Goal: Go to known website: Access a specific website the user already knows

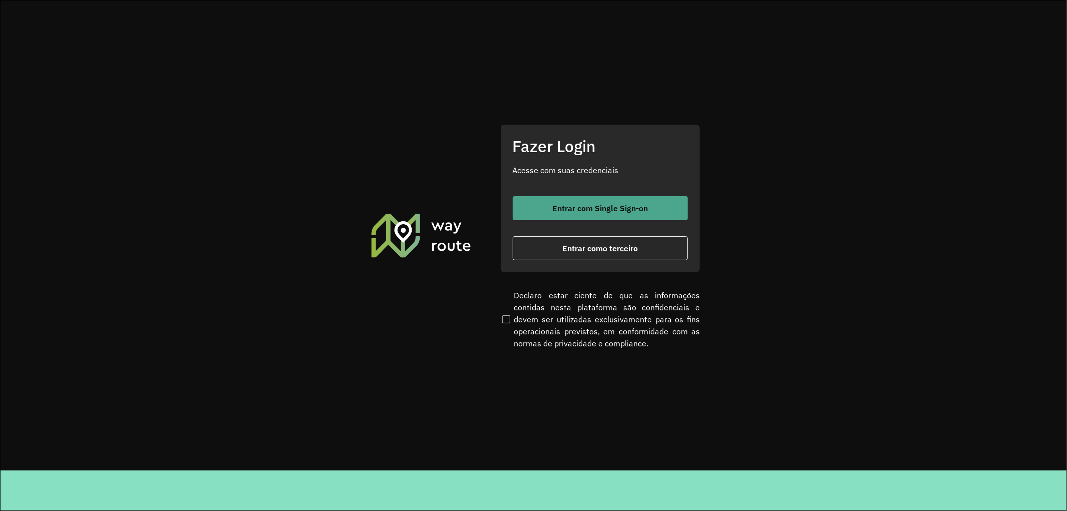
click at [617, 209] on span "Entrar com Single Sign-on" at bounding box center [600, 208] width 96 height 8
